Goal: Task Accomplishment & Management: Use online tool/utility

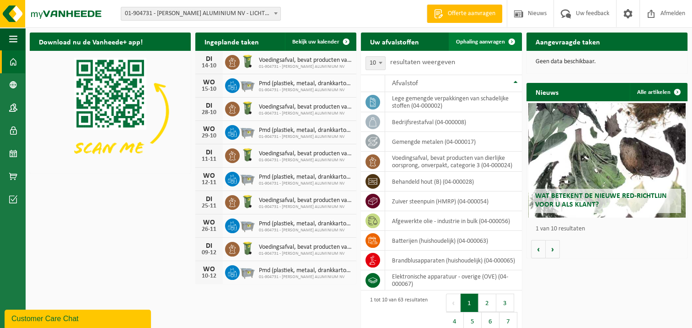
click at [493, 40] on span "Ophaling aanvragen" at bounding box center [480, 42] width 49 height 6
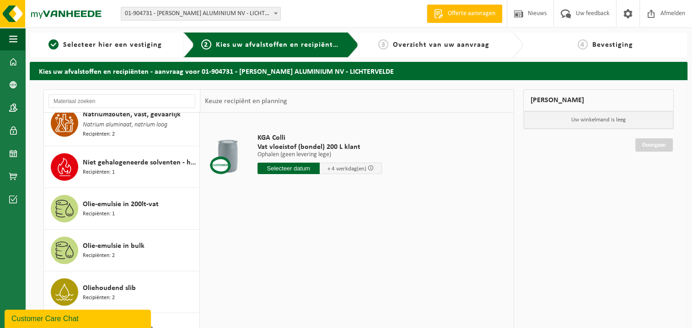
scroll to position [1647, 0]
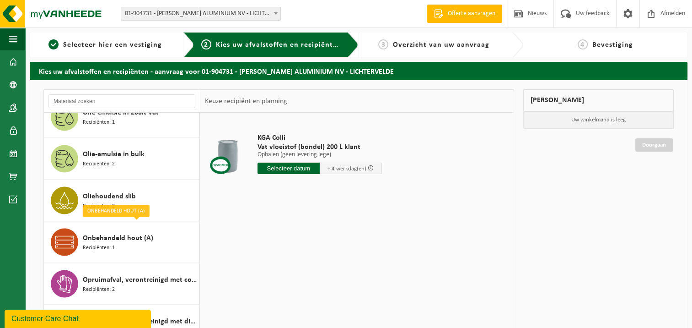
click at [163, 236] on div "Onbehandeld hout (A) Recipiënten: 1" at bounding box center [140, 241] width 114 height 27
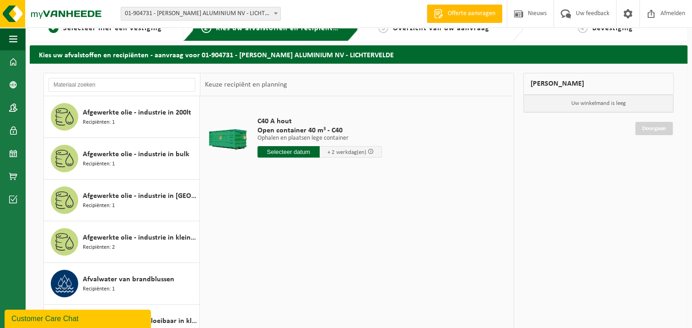
scroll to position [0, 0]
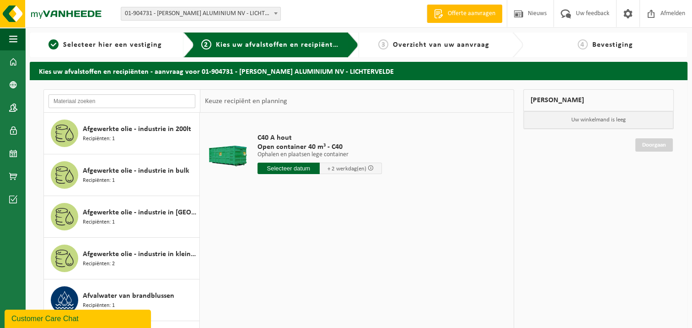
click at [118, 97] on input "text" at bounding box center [121, 101] width 147 height 14
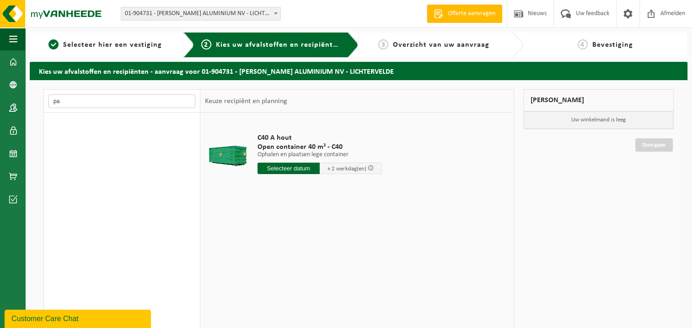
type input "p"
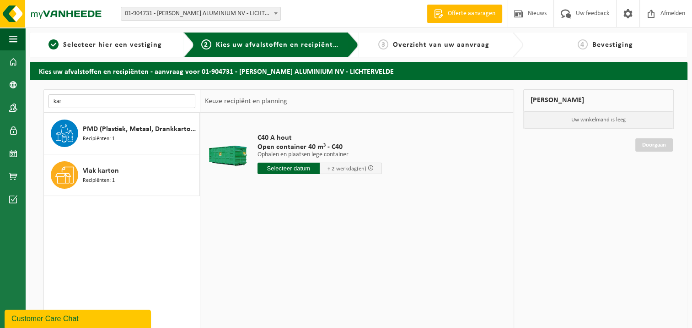
click at [79, 100] on input "kar" at bounding box center [121, 101] width 147 height 14
type input "k"
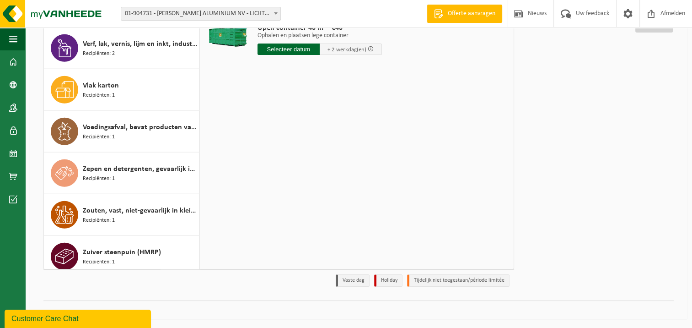
scroll to position [2167, 0]
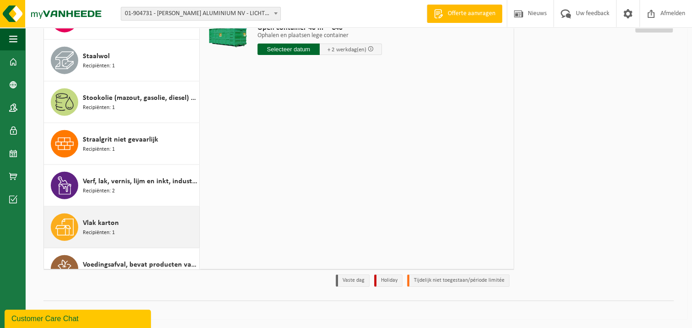
click at [106, 218] on span "Vlak karton" at bounding box center [101, 222] width 36 height 11
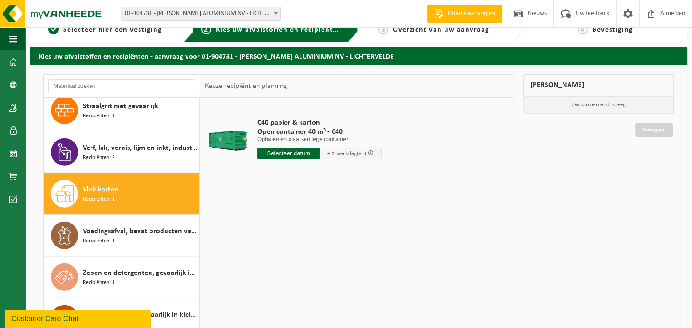
scroll to position [0, 0]
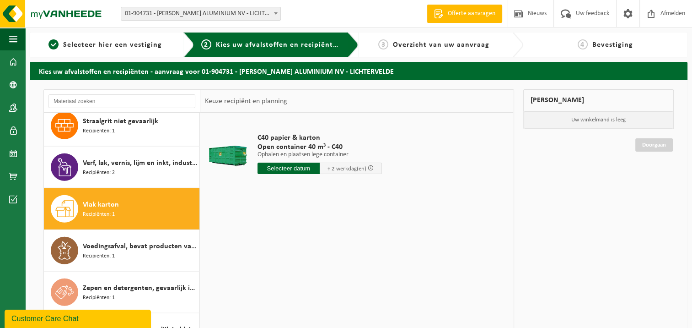
click at [305, 167] on input "text" at bounding box center [289, 167] width 62 height 11
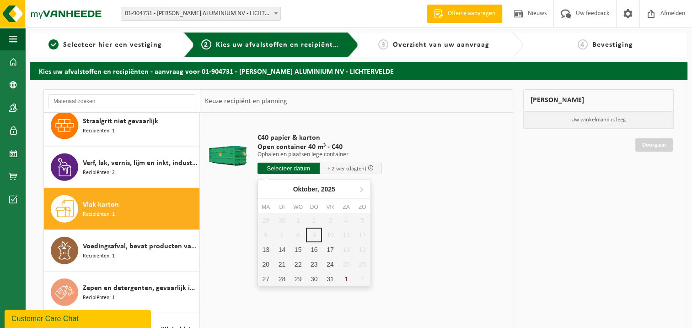
click at [313, 231] on div "29 30 1 2 3 4 5 6 7 8 9 10 11 12 13 14 15 16 17 18 19 20 21 22 23 24 25 26 27 2…" at bounding box center [314, 249] width 113 height 73
click at [263, 247] on div "13" at bounding box center [266, 249] width 16 height 15
type input "Van 2025-10-13"
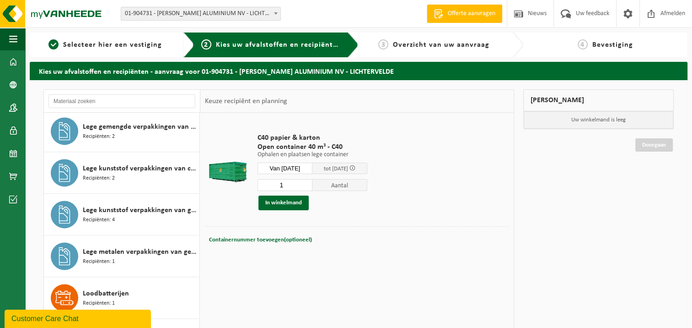
scroll to position [1298, 0]
click at [290, 201] on button "In winkelmand" at bounding box center [283, 202] width 50 height 15
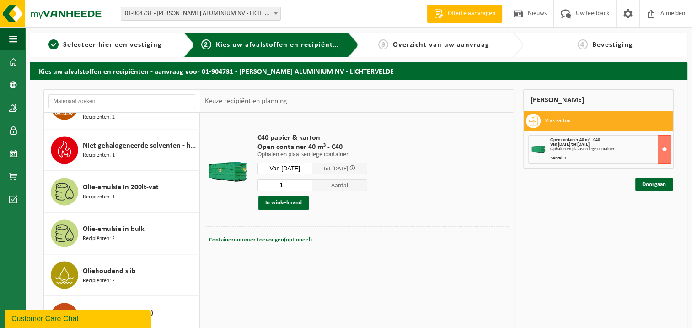
scroll to position [1664, 0]
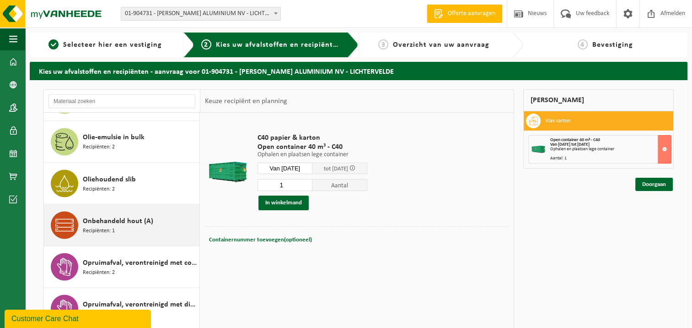
click at [147, 215] on span "Onbehandeld hout (A)" at bounding box center [118, 220] width 70 height 11
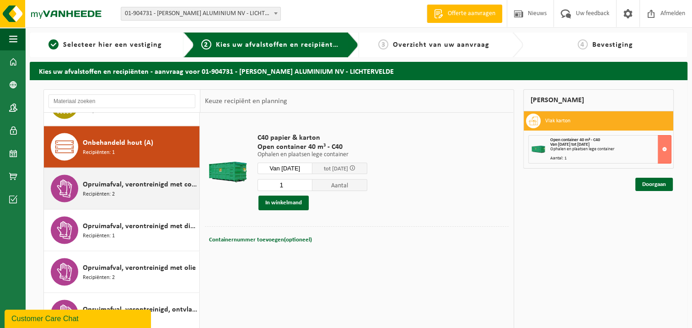
scroll to position [1749, 0]
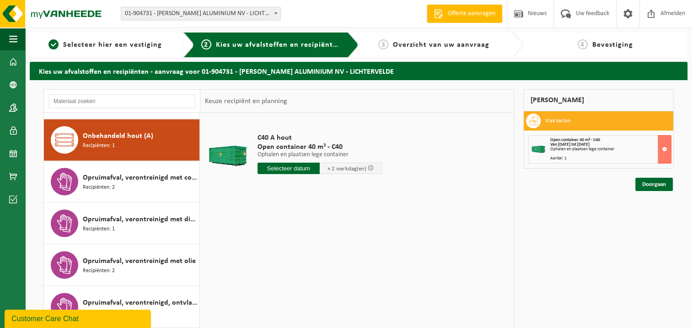
click at [298, 168] on input "text" at bounding box center [289, 167] width 62 height 11
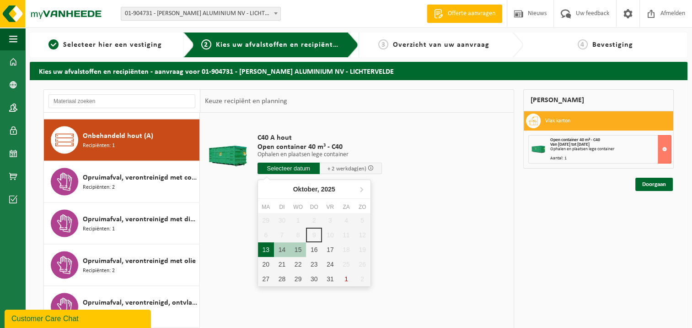
click at [264, 247] on div "13" at bounding box center [266, 249] width 16 height 15
type input "Van 2025-10-13"
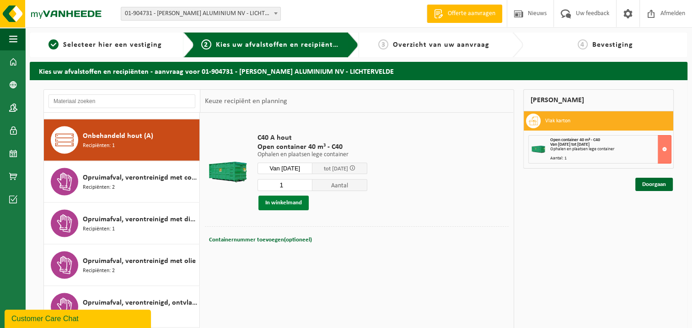
click at [297, 199] on button "In winkelmand" at bounding box center [283, 202] width 50 height 15
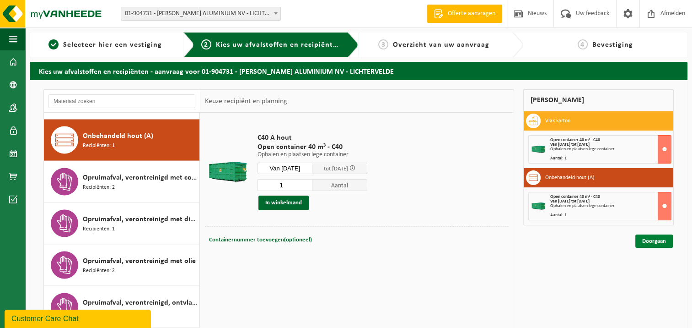
click at [664, 238] on link "Doorgaan" at bounding box center [654, 240] width 38 height 13
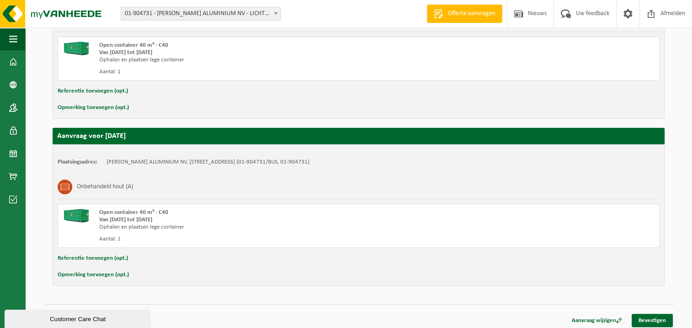
scroll to position [231, 0]
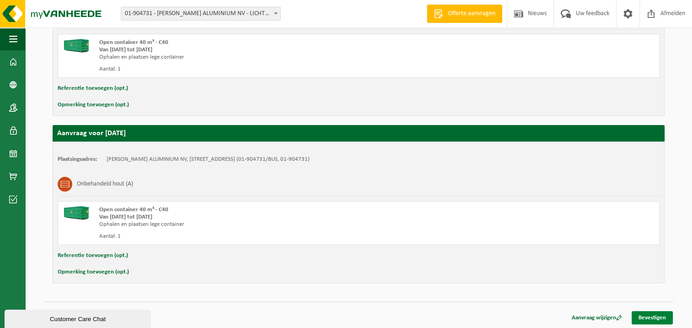
click at [653, 315] on link "Bevestigen" at bounding box center [652, 317] width 41 height 13
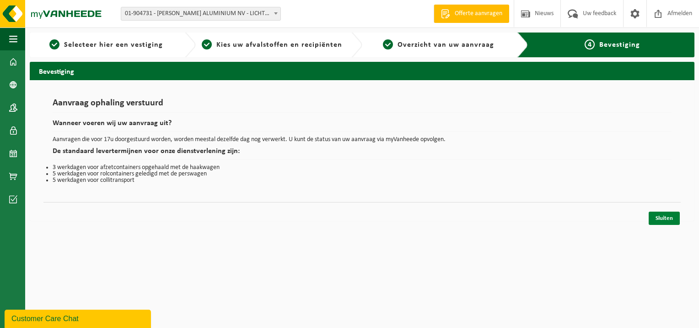
drag, startPoint x: 671, startPoint y: 213, endPoint x: 666, endPoint y: 213, distance: 5.5
click at [671, 213] on link "Sluiten" at bounding box center [664, 217] width 31 height 13
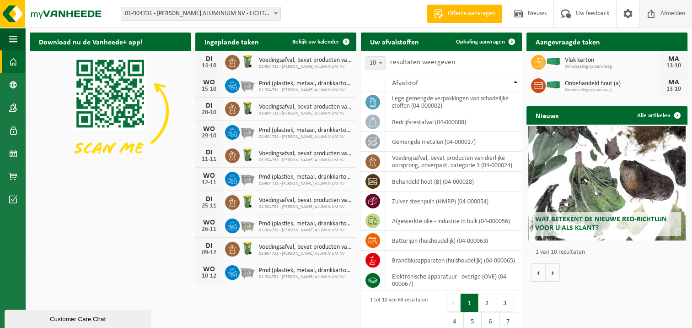
click at [670, 13] on span "Afmelden" at bounding box center [672, 13] width 29 height 27
click at [661, 12] on span "Afmelden" at bounding box center [672, 13] width 29 height 27
